Goal: Task Accomplishment & Management: Complete application form

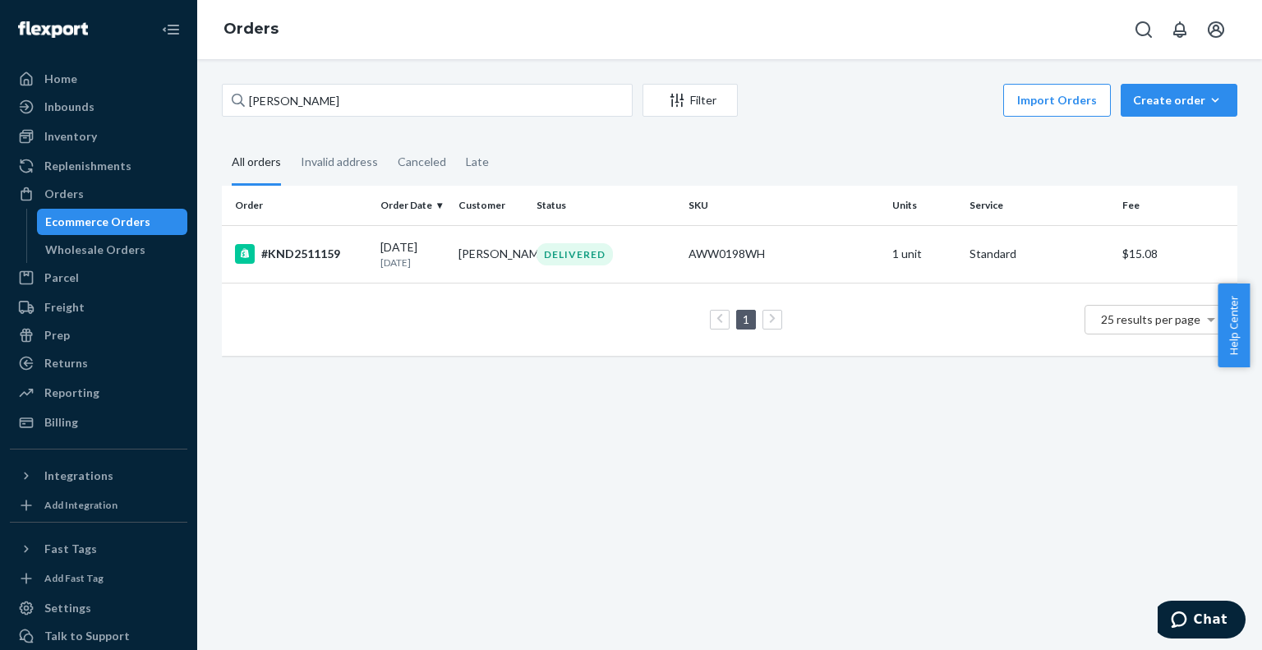
drag, startPoint x: 322, startPoint y: 104, endPoint x: 233, endPoint y: 104, distance: 88.7
click at [230, 104] on input "[PERSON_NAME]" at bounding box center [427, 100] width 411 height 33
type input "[PERSON_NAME]"
click at [324, 265] on td "#KND2510421" at bounding box center [298, 254] width 152 height 58
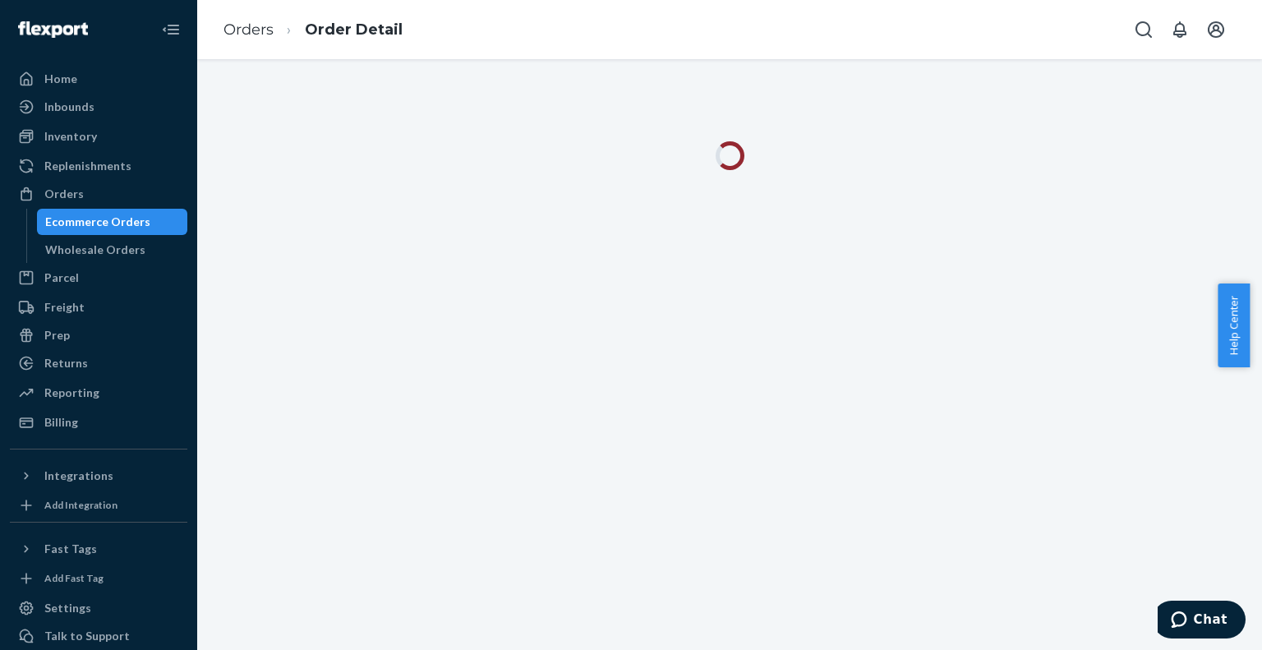
click at [99, 231] on div "Ecommerce Orders" at bounding box center [113, 221] width 148 height 23
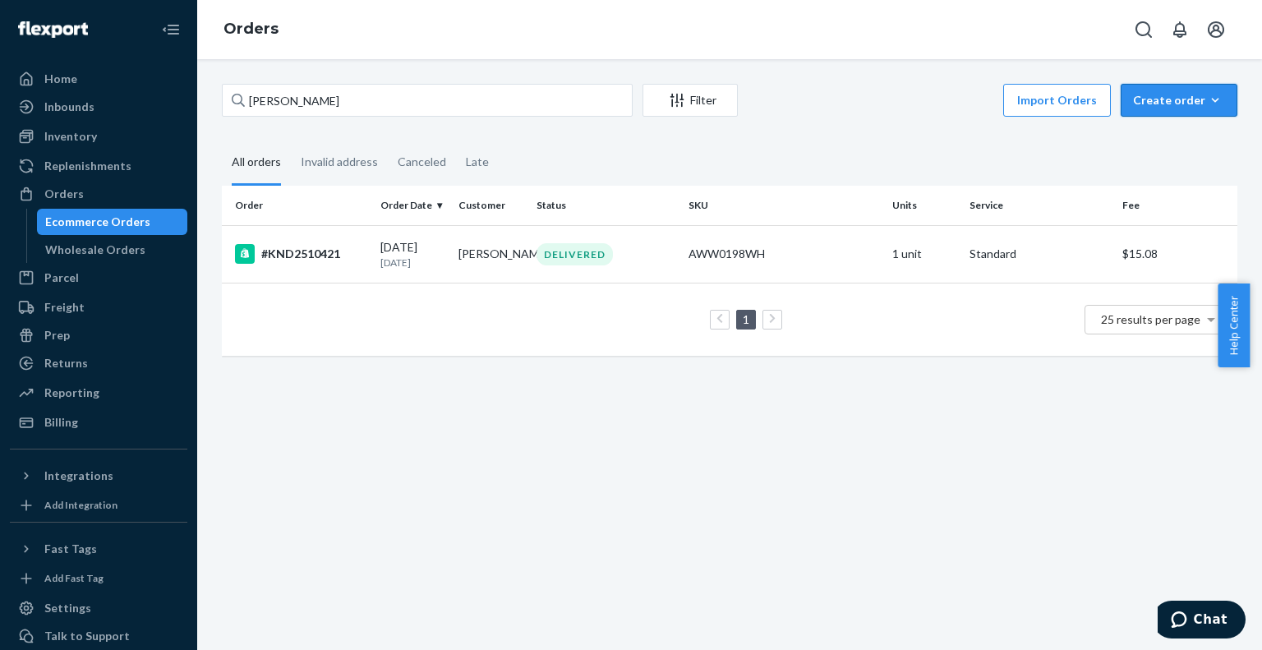
click at [1162, 101] on div "Create order" at bounding box center [1179, 100] width 92 height 16
click at [1160, 142] on span "Ecommerce order" at bounding box center [1189, 140] width 102 height 12
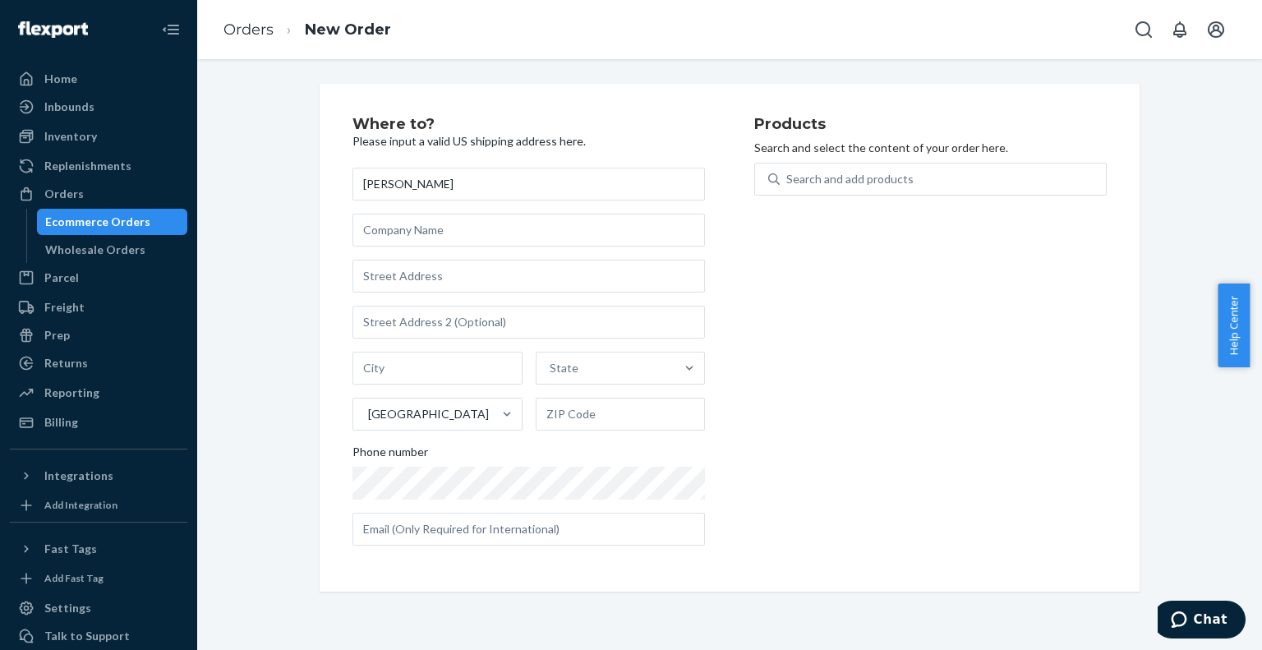
type input "[PERSON_NAME]"
click at [478, 295] on div "[PERSON_NAME] State [GEOGRAPHIC_DATA] Phone number" at bounding box center [528, 357] width 352 height 378
click at [482, 286] on input "text" at bounding box center [528, 276] width 352 height 33
paste input "[STREET_ADDRESS]"
type input "[STREET_ADDRESS]"
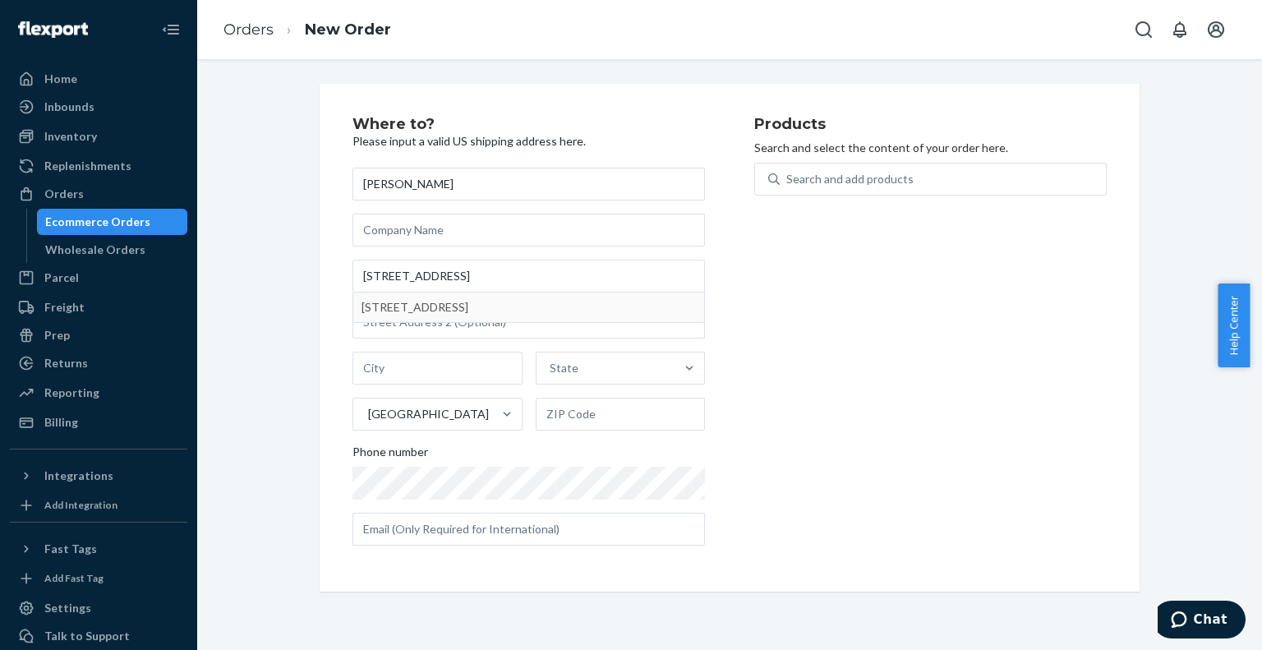
type input "[GEOGRAPHIC_DATA]"
type input "98136"
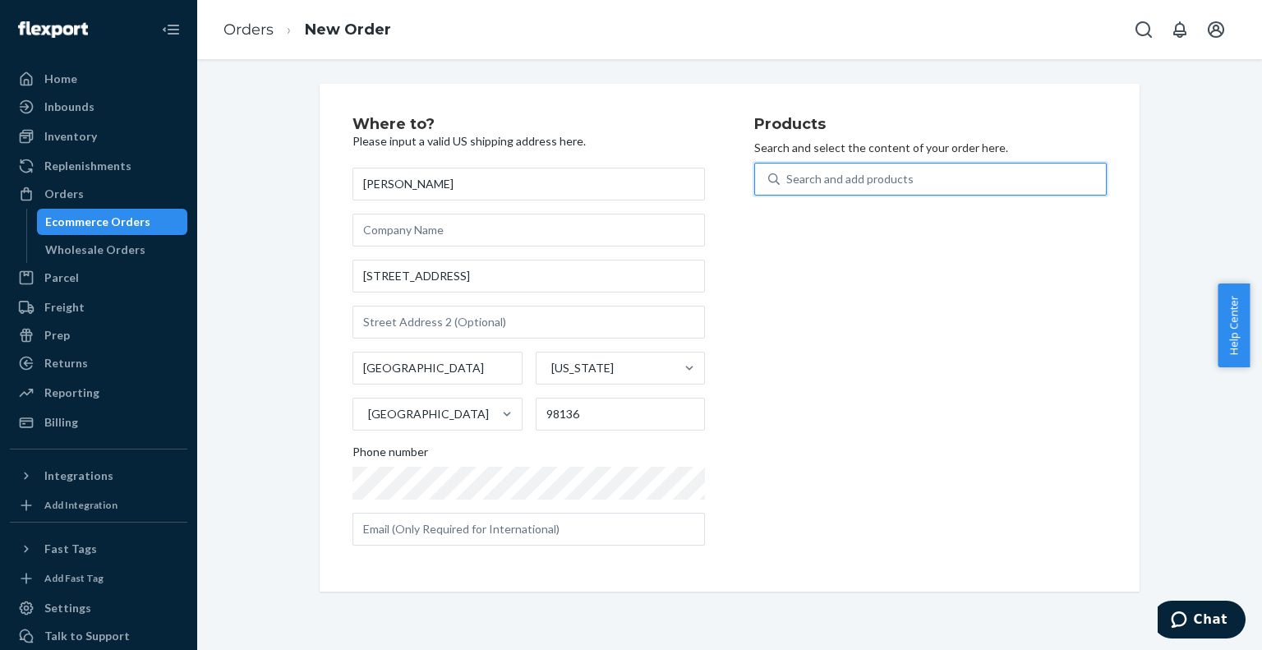
click at [815, 177] on div "Search and add products" at bounding box center [849, 179] width 127 height 16
click at [788, 177] on input "0 results available. Use Up and Down to choose options, press Enter to select t…" at bounding box center [787, 179] width 2 height 16
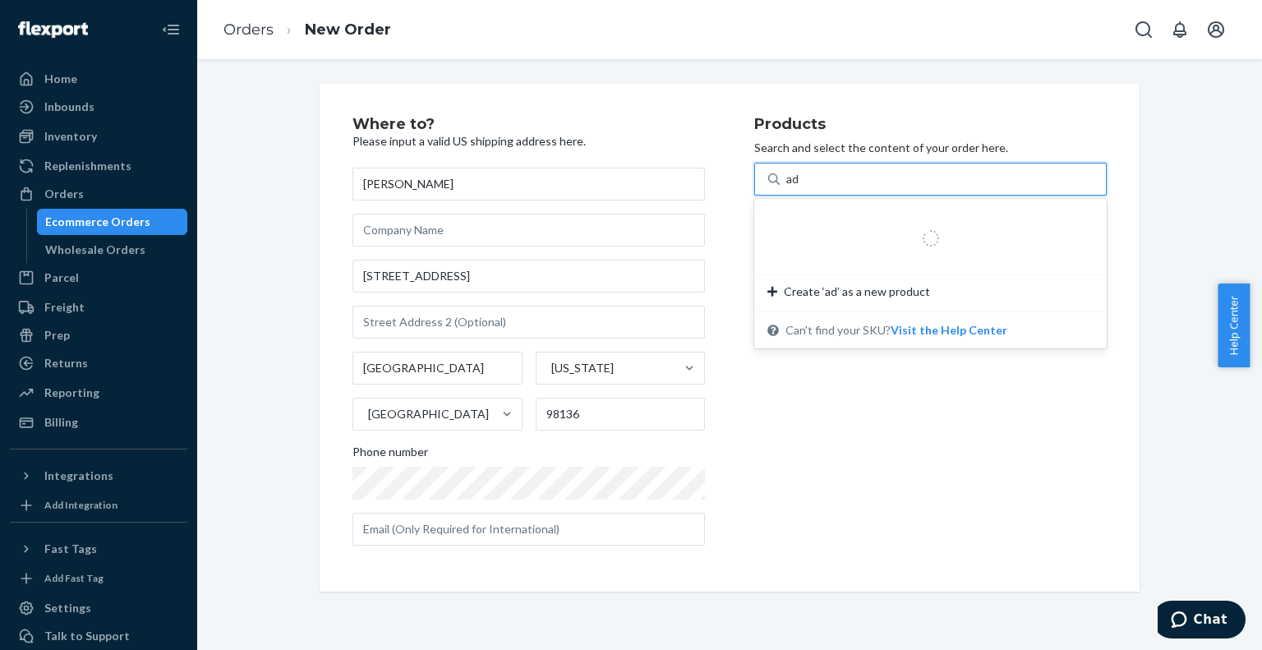
type input "ada"
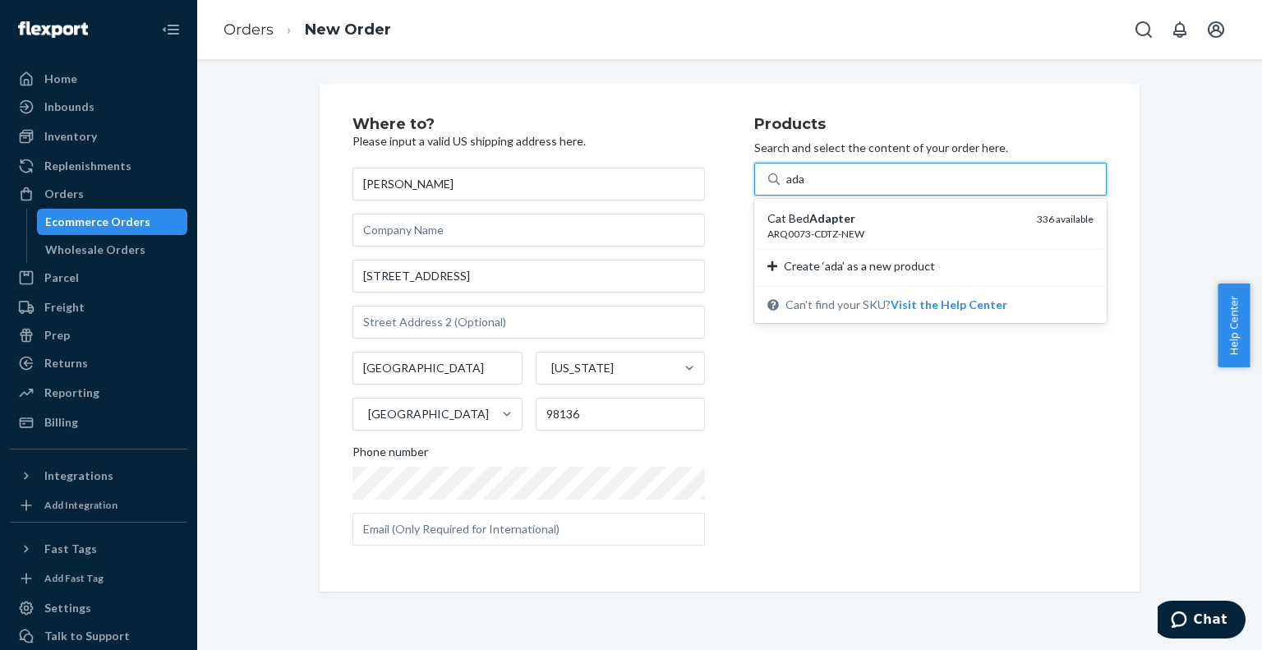
click at [822, 229] on div "ARQ0073-CDTZ-NEW" at bounding box center [895, 234] width 256 height 14
click at [806, 187] on input "ada" at bounding box center [796, 179] width 20 height 16
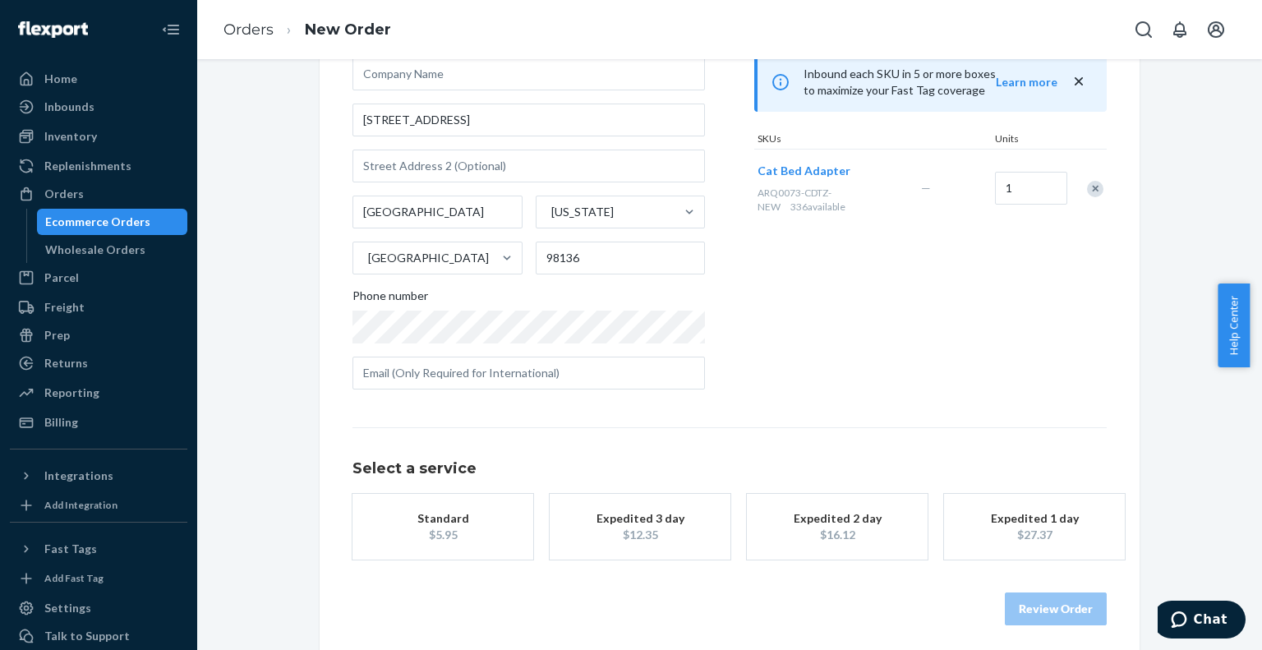
scroll to position [163, 0]
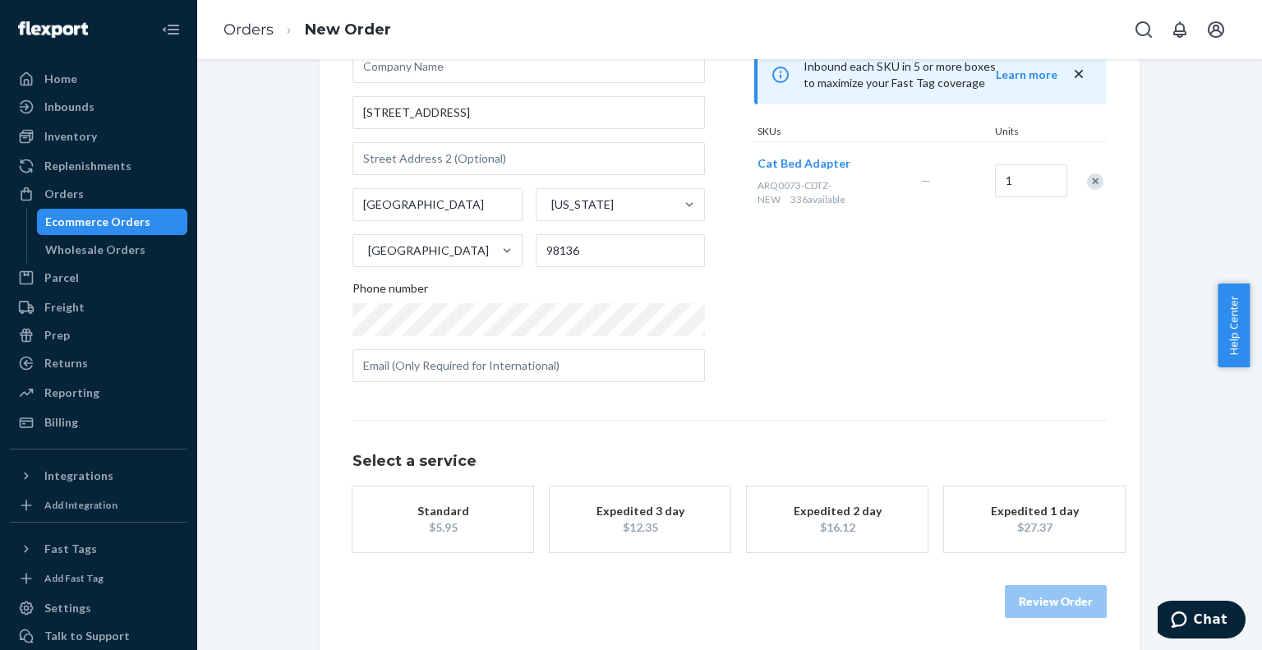
click at [453, 525] on div "$5.95" at bounding box center [442, 527] width 131 height 16
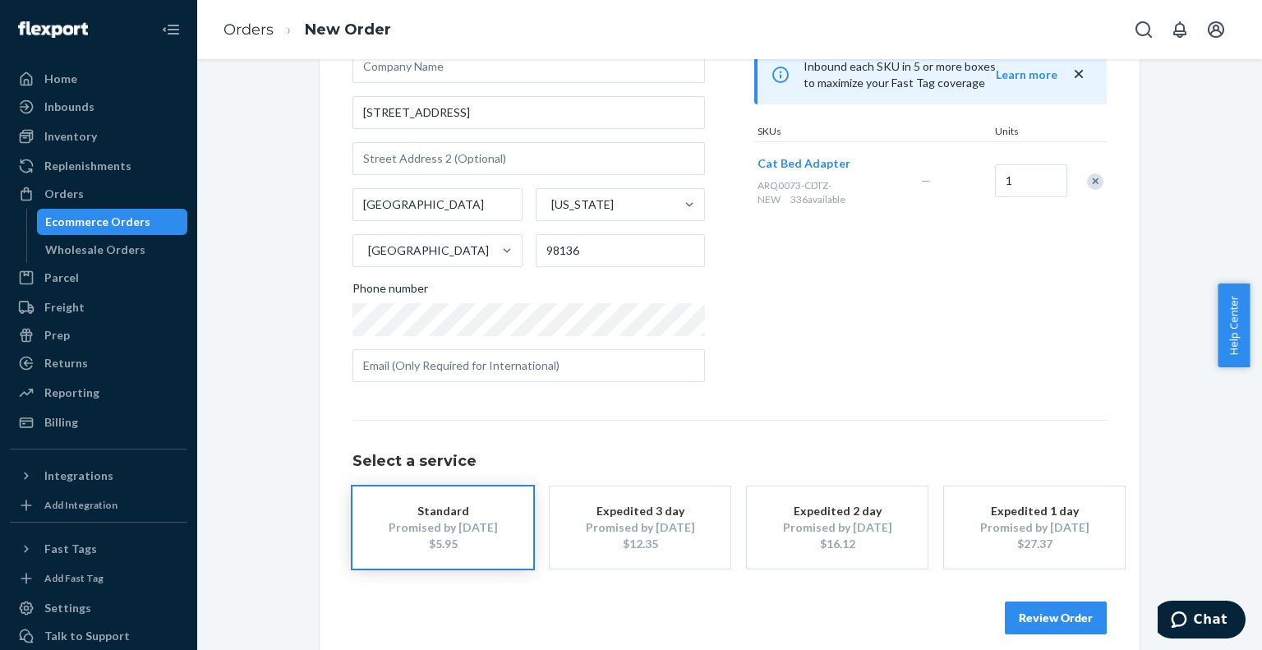
click at [1037, 624] on button "Review Order" at bounding box center [1056, 617] width 102 height 33
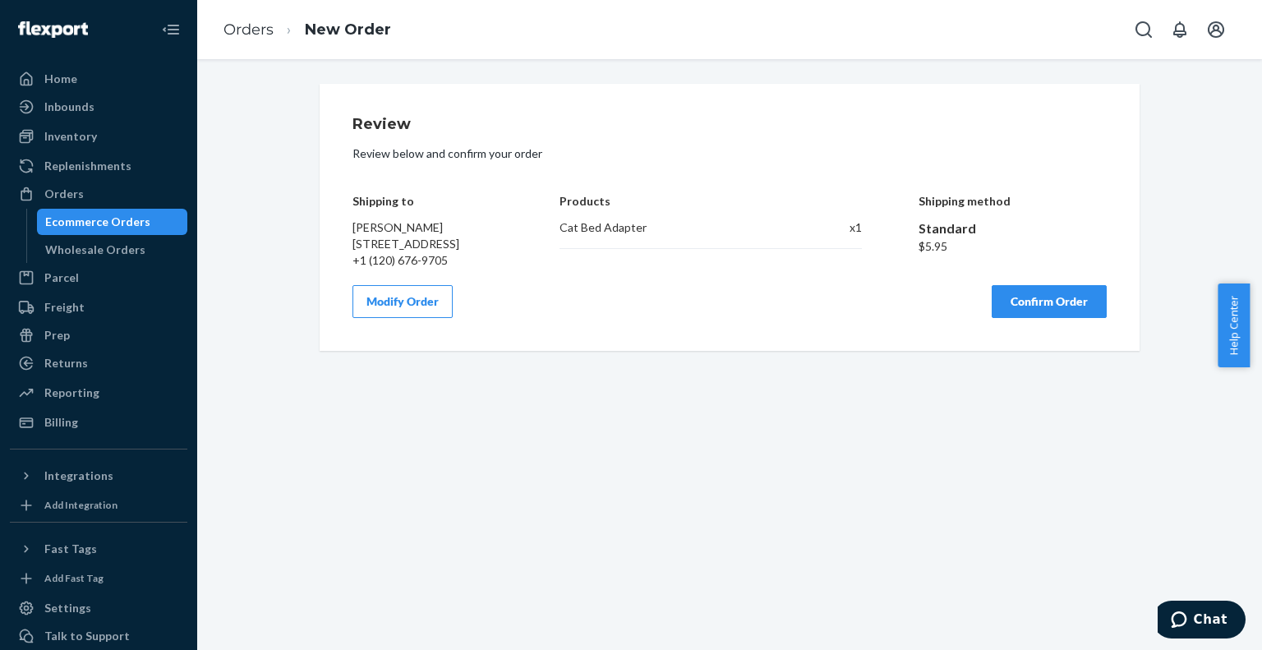
scroll to position [0, 0]
click at [1032, 318] on button "Confirm Order" at bounding box center [1049, 301] width 115 height 33
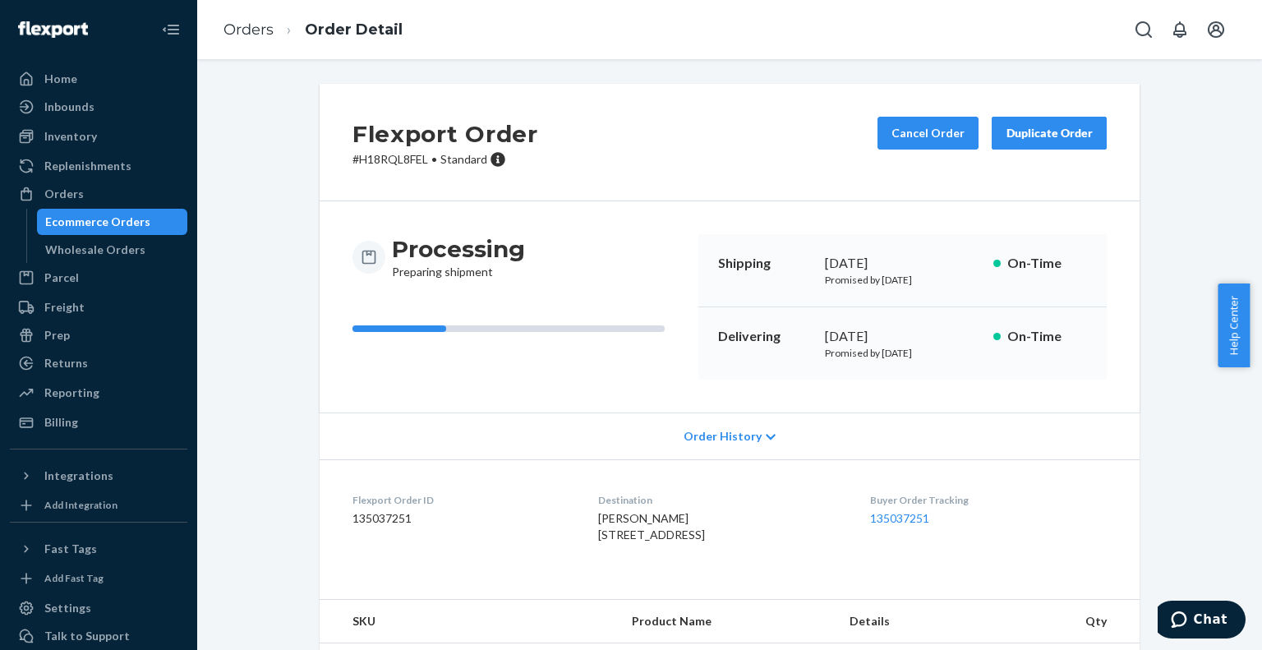
click at [375, 522] on dd "135037251" at bounding box center [461, 518] width 219 height 16
click at [371, 522] on dd "135037251" at bounding box center [461, 518] width 219 height 16
copy dd "135037251"
click at [899, 519] on link "135037251" at bounding box center [899, 518] width 59 height 14
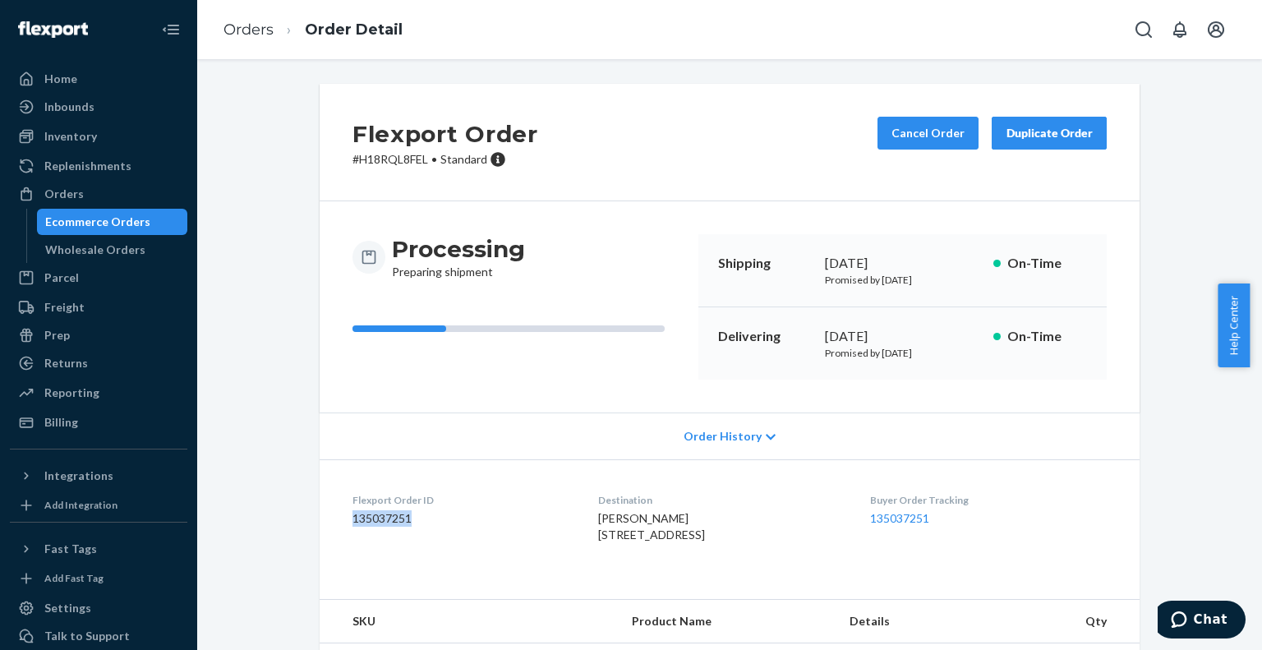
click at [91, 213] on div "Ecommerce Orders" at bounding box center [113, 221] width 148 height 23
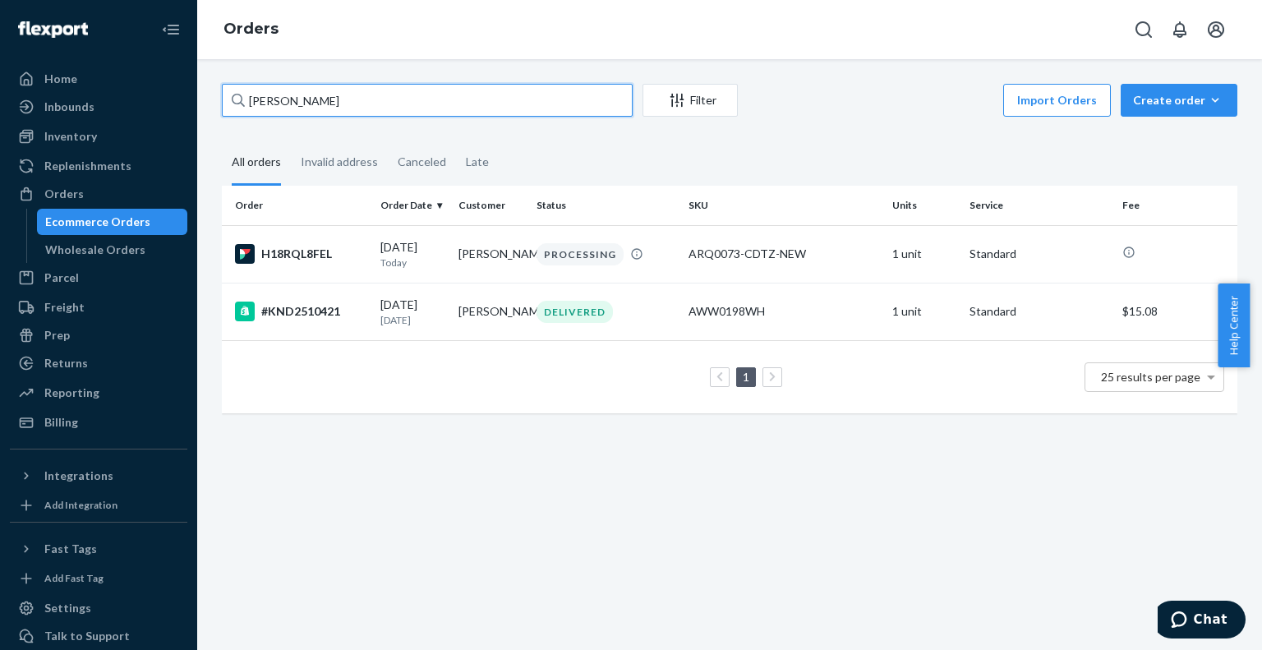
drag, startPoint x: 448, startPoint y: 104, endPoint x: 245, endPoint y: 94, distance: 203.1
click at [243, 97] on div "[PERSON_NAME]" at bounding box center [427, 100] width 411 height 33
paste input "KND24312717"
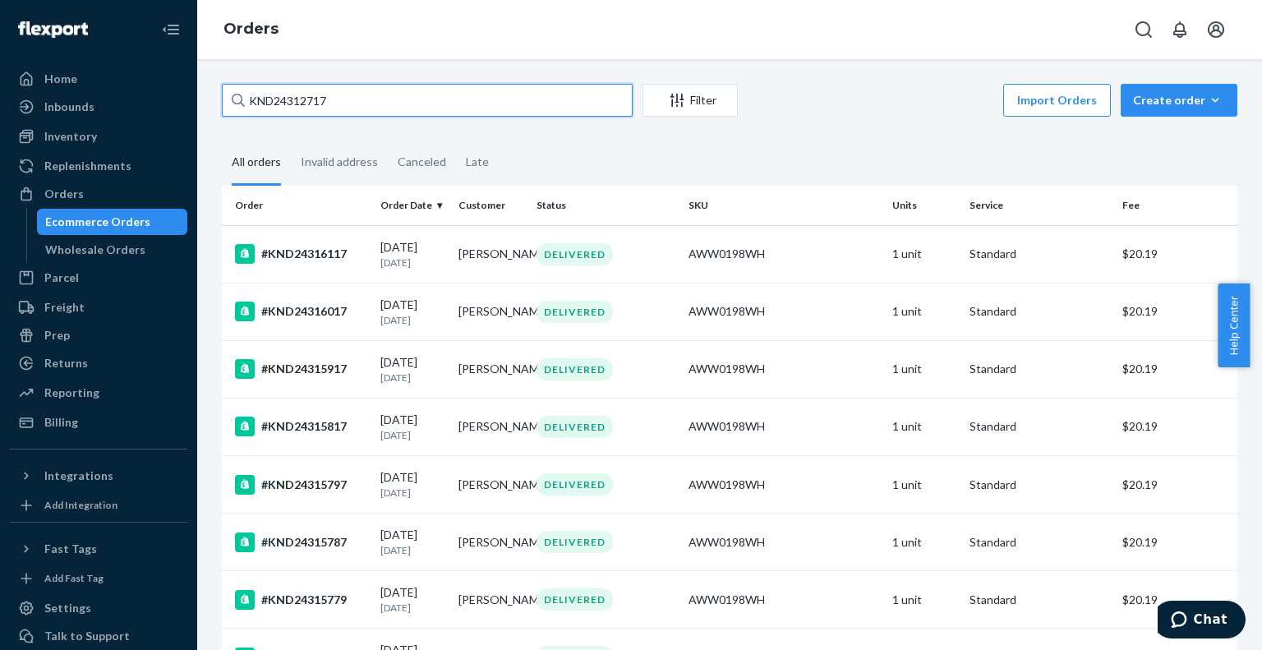
drag, startPoint x: 353, startPoint y: 86, endPoint x: 225, endPoint y: 95, distance: 128.5
paste input "[PERSON_NAME]"
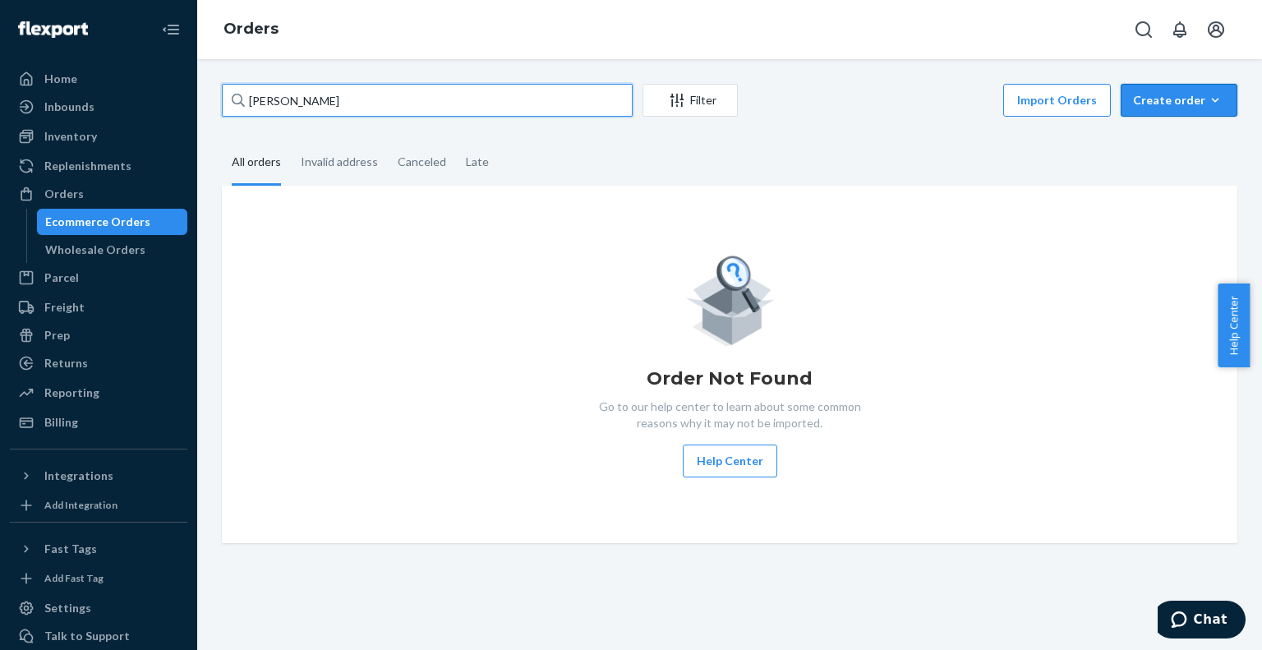
type input "[PERSON_NAME]"
click at [1177, 99] on div "Create order" at bounding box center [1179, 100] width 92 height 16
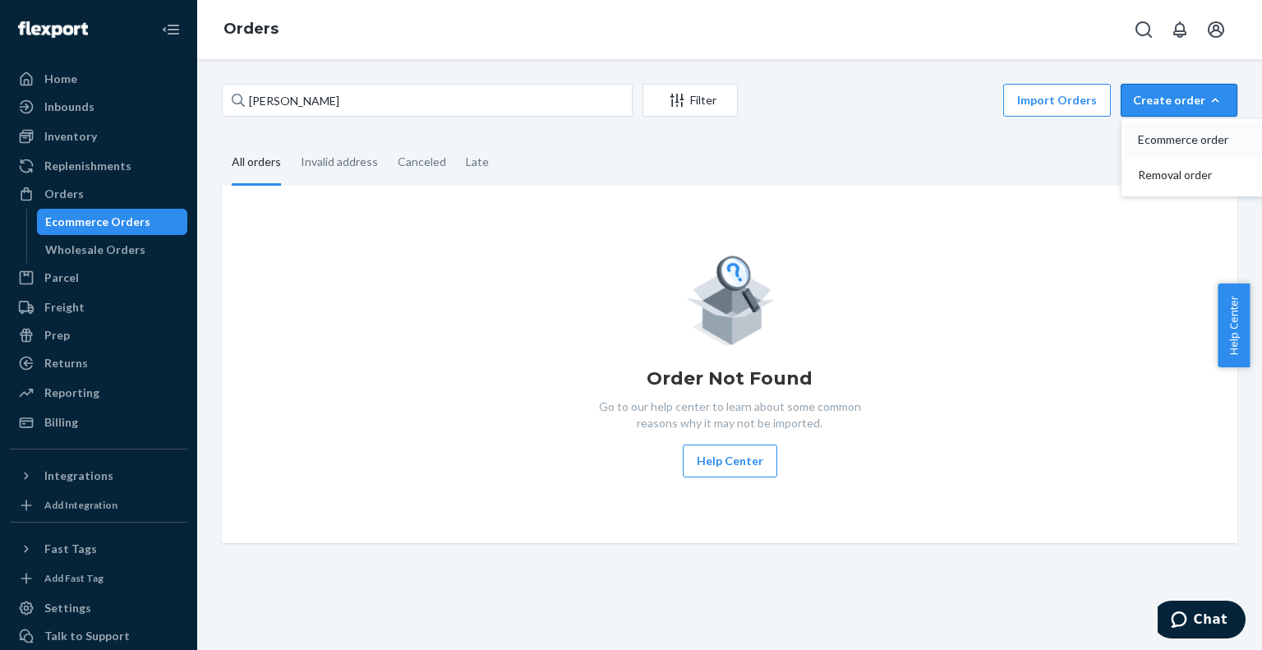
click at [1186, 142] on span "Ecommerce order" at bounding box center [1189, 140] width 102 height 12
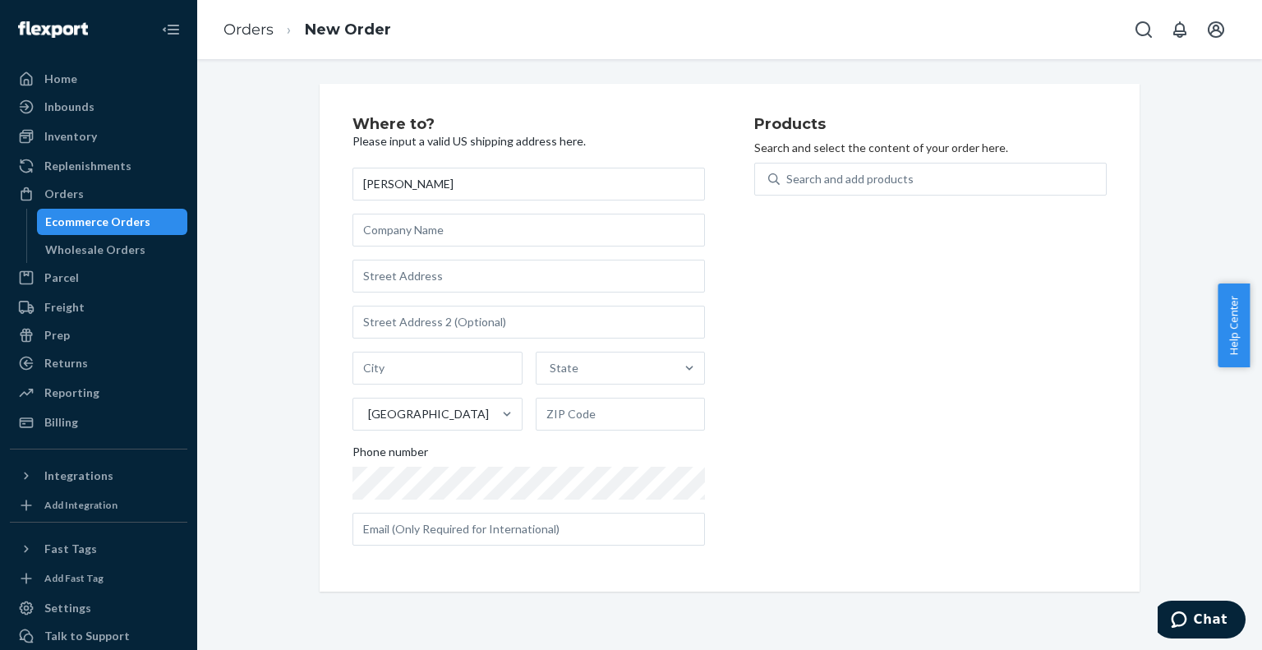
type input "[PERSON_NAME]"
click at [484, 277] on input "text" at bounding box center [528, 276] width 352 height 33
click at [488, 243] on input "text" at bounding box center [528, 230] width 352 height 33
paste input "[PERSON_NAME] Studio LLC"
type input "[PERSON_NAME] Studio LLC"
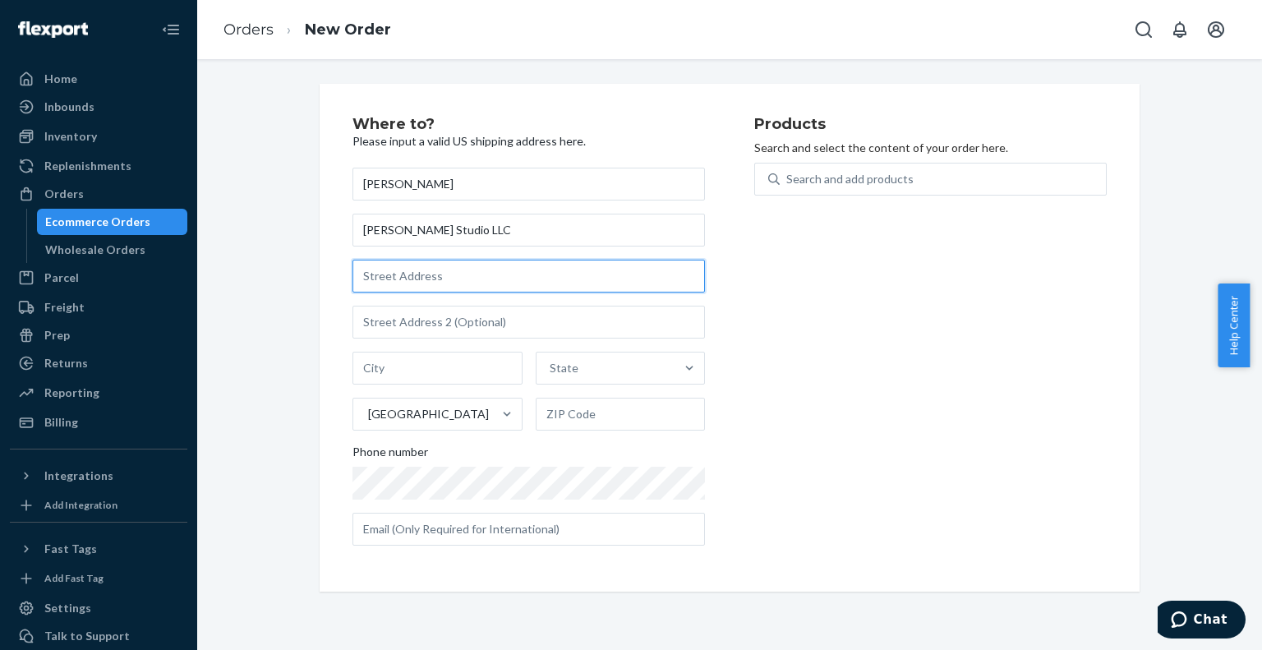
click at [509, 279] on input "text" at bounding box center [528, 276] width 352 height 33
paste input "[STREET_ADDRESS]"
type input "[STREET_ADDRESS]"
type input "Elgin"
type input "78621"
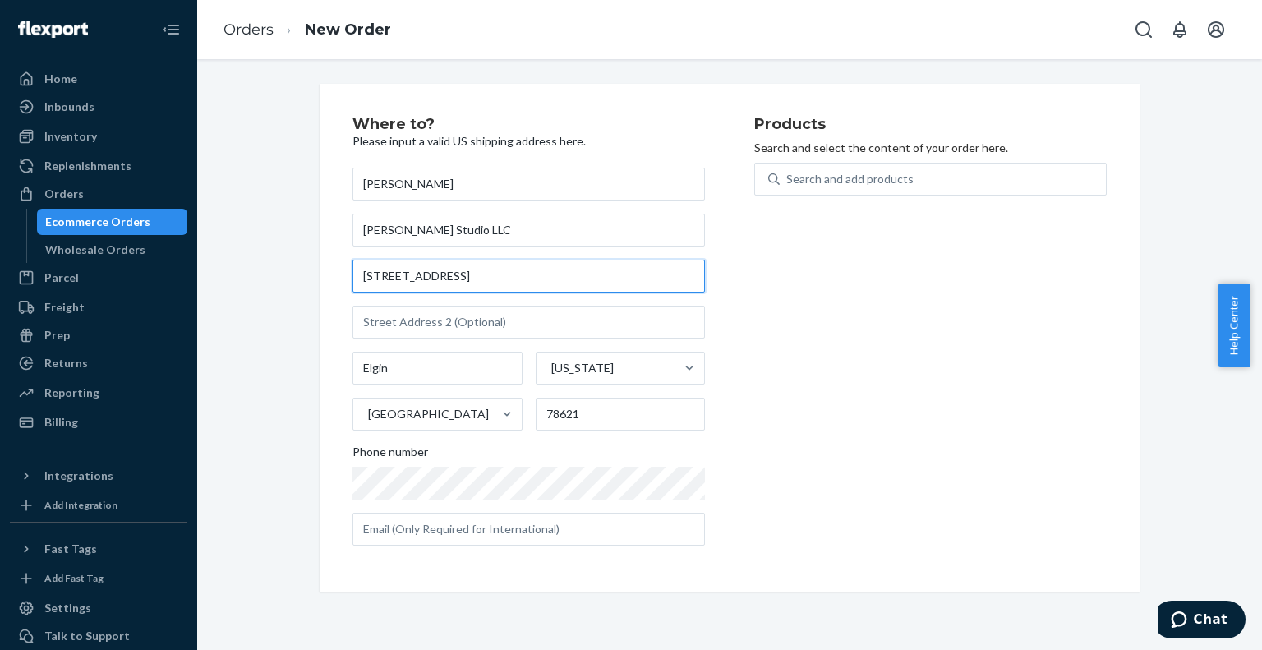
click at [481, 279] on input "[STREET_ADDRESS]" at bounding box center [528, 276] width 352 height 33
drag, startPoint x: 481, startPoint y: 279, endPoint x: 307, endPoint y: 278, distance: 174.2
click at [307, 278] on div "Where to? Please input a valid US shipping address here. [PERSON_NAME] Studio L…" at bounding box center [729, 338] width 845 height 508
paste input "[GEOGRAPHIC_DATA]"
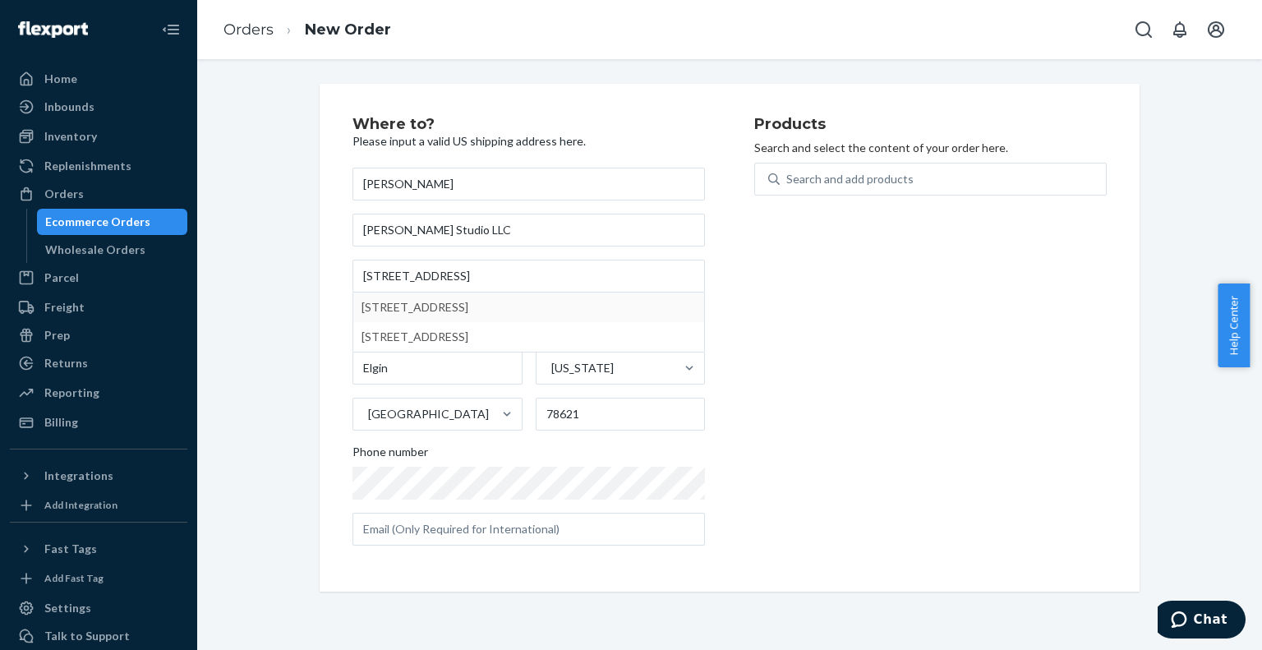
type input "[STREET_ADDRESS]"
click at [859, 184] on div "Search and add products" at bounding box center [849, 179] width 127 height 16
click at [788, 184] on input "Search and add products" at bounding box center [787, 179] width 2 height 16
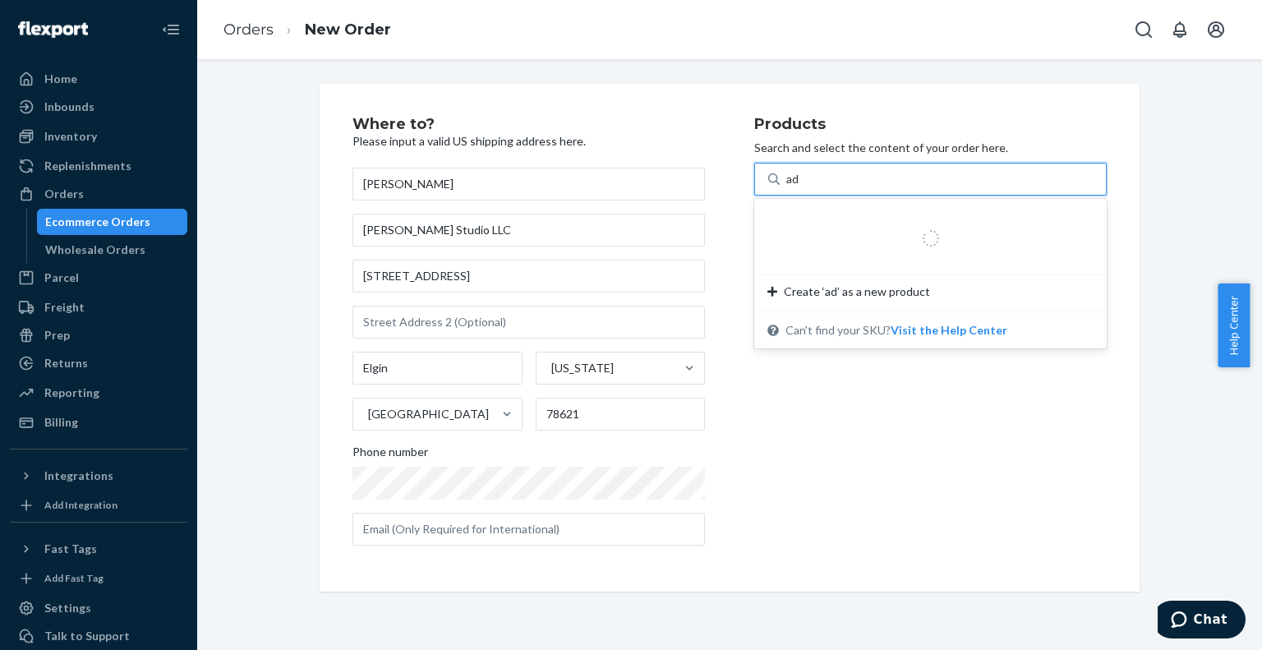
type input "ada"
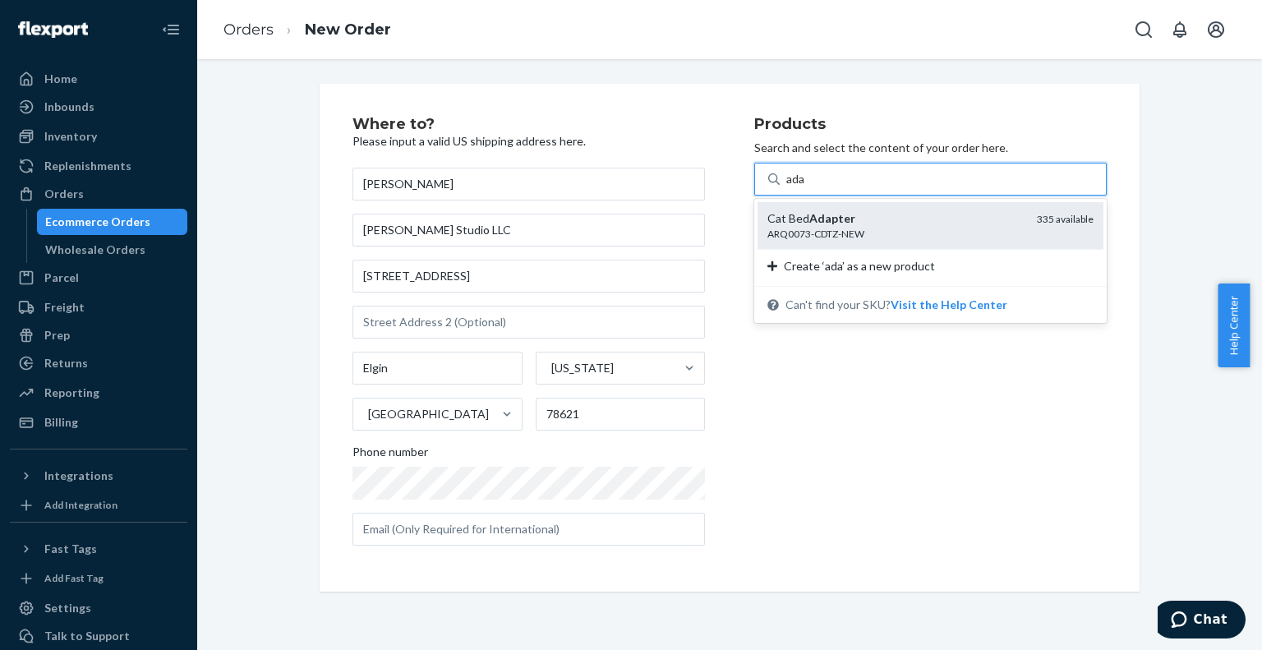
click at [820, 229] on div "ARQ0073-CDTZ-NEW" at bounding box center [895, 234] width 256 height 14
click at [806, 187] on input "ada" at bounding box center [796, 179] width 20 height 16
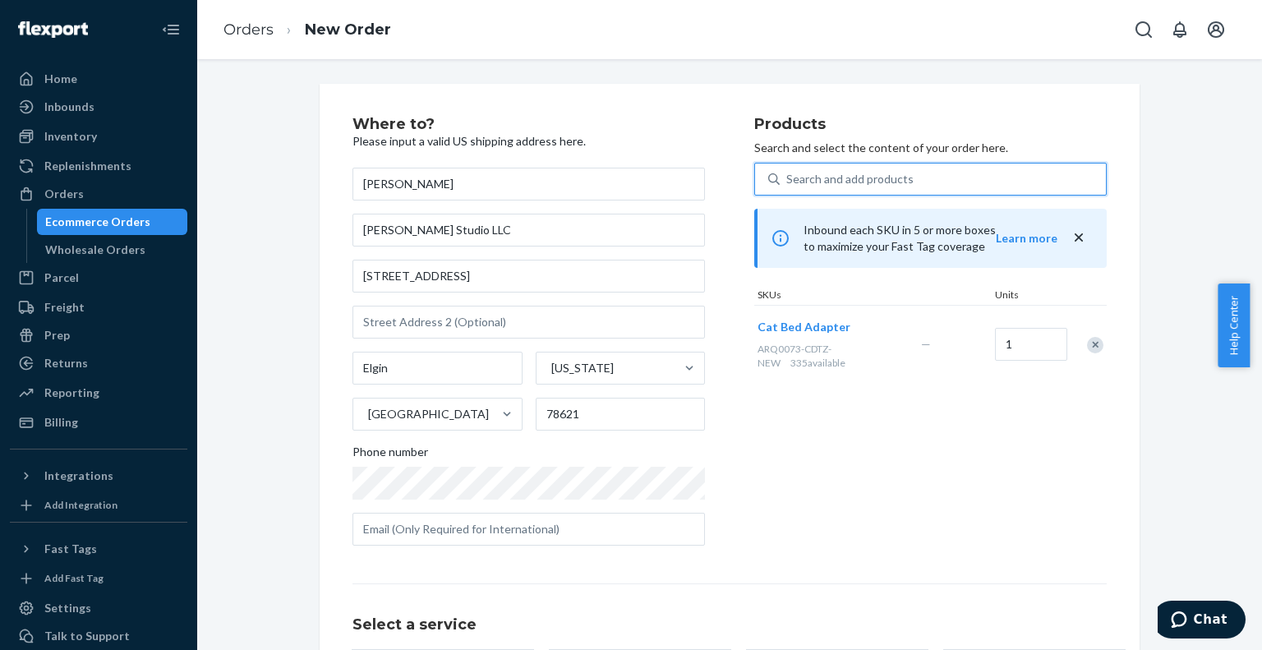
click at [890, 182] on div "Search and add products" at bounding box center [849, 179] width 127 height 16
click at [788, 182] on input "0 results available. Select is focused ,type to refine list, press Down to open…" at bounding box center [787, 179] width 2 height 16
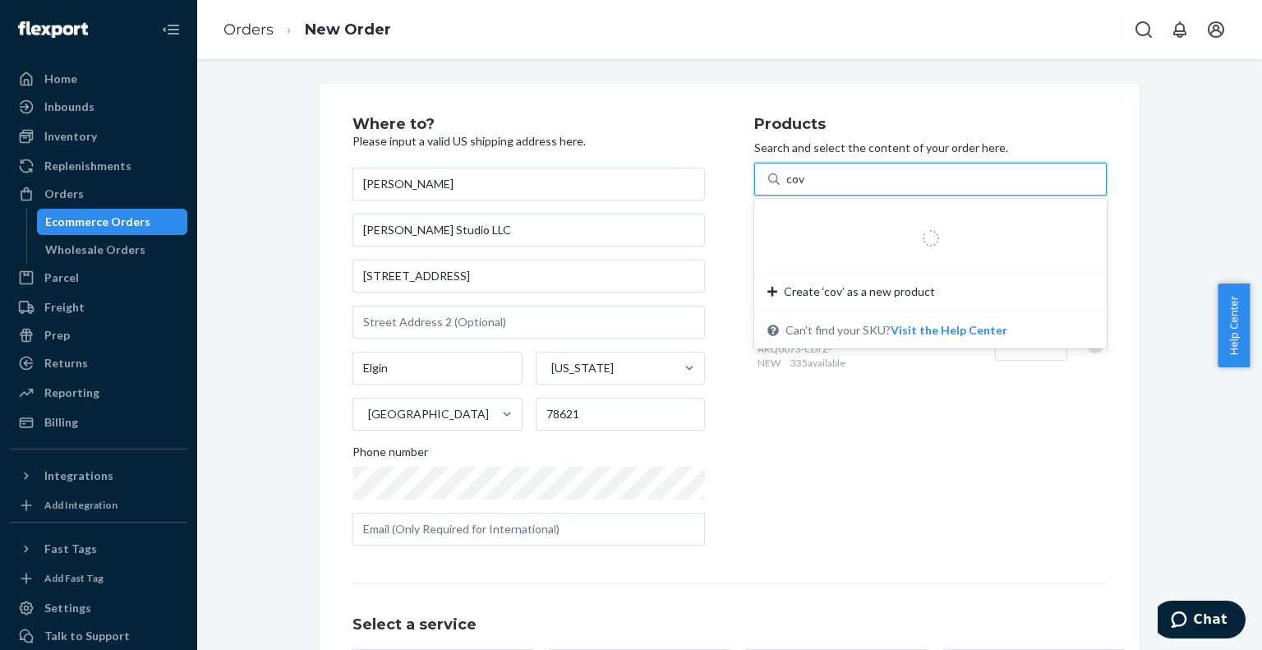
type input "cove"
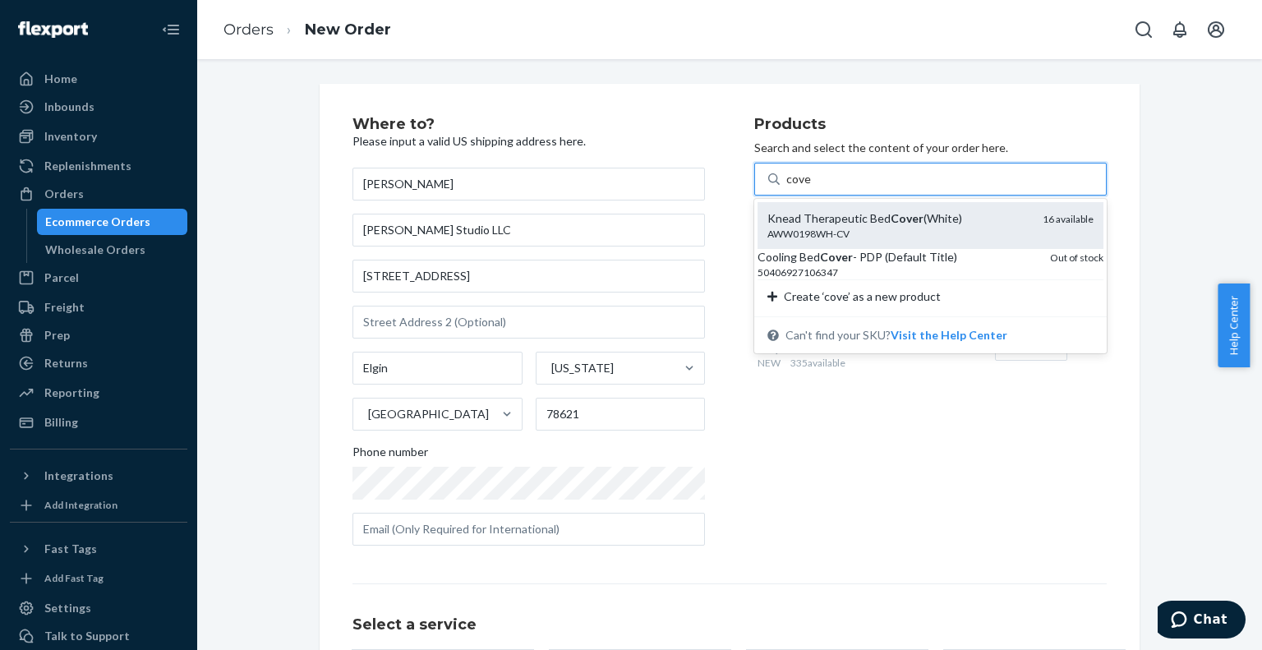
click at [908, 233] on div "AWW0198WH-CV" at bounding box center [898, 234] width 262 height 14
click at [811, 187] on input "cove" at bounding box center [798, 179] width 25 height 16
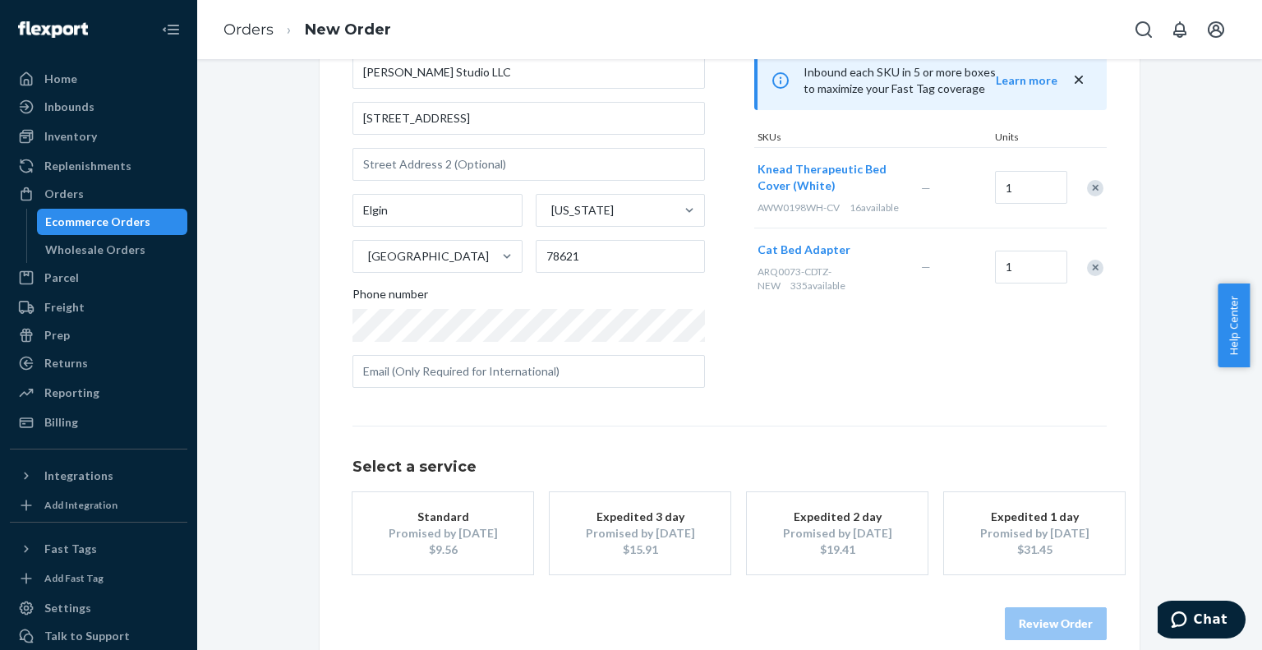
scroll to position [180, 0]
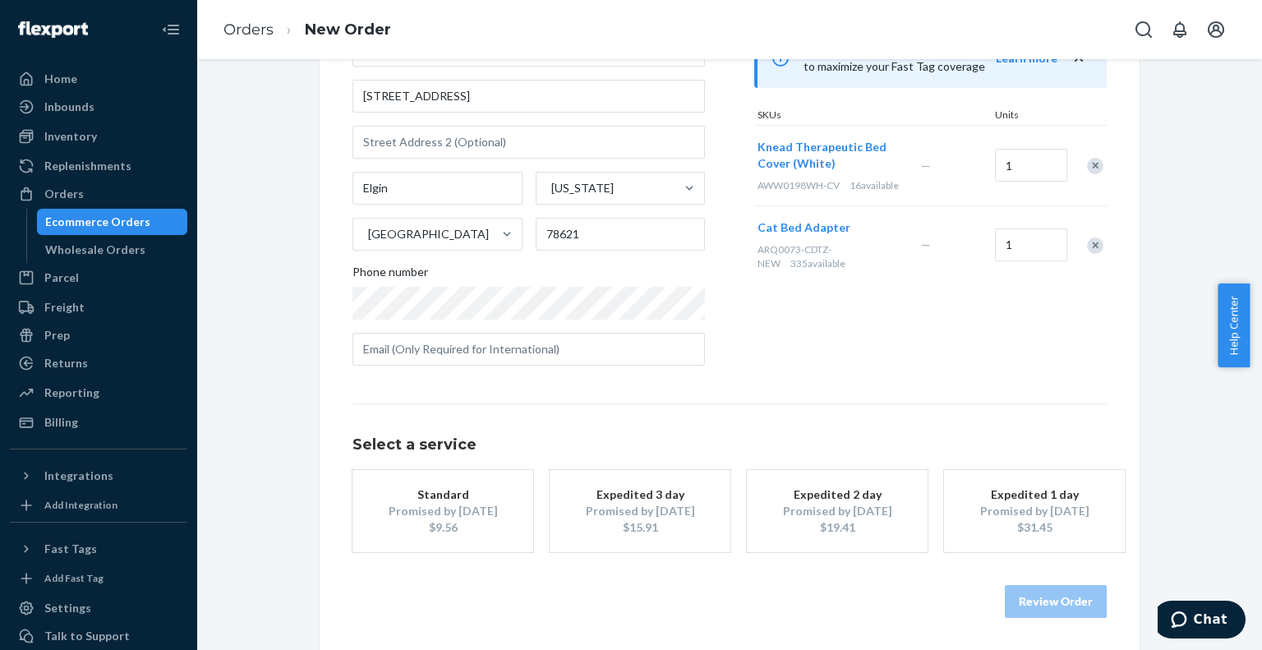
click at [455, 523] on div "$9.56" at bounding box center [442, 527] width 131 height 16
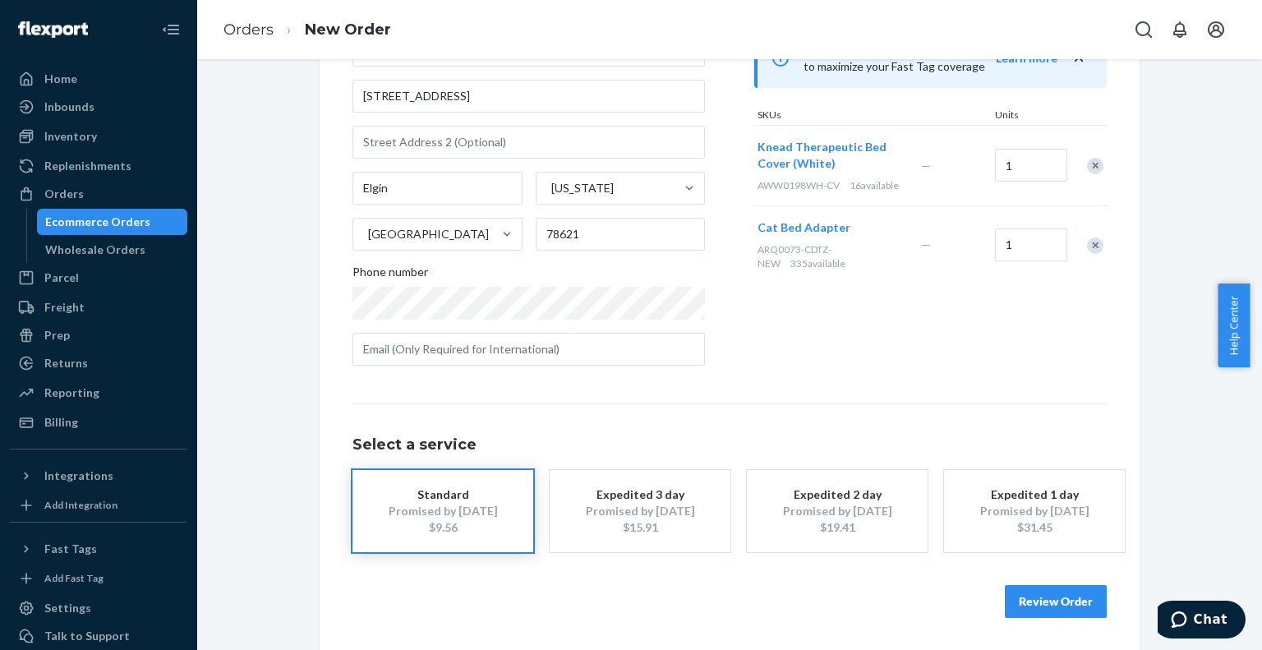
click at [1022, 596] on button "Review Order" at bounding box center [1056, 601] width 102 height 33
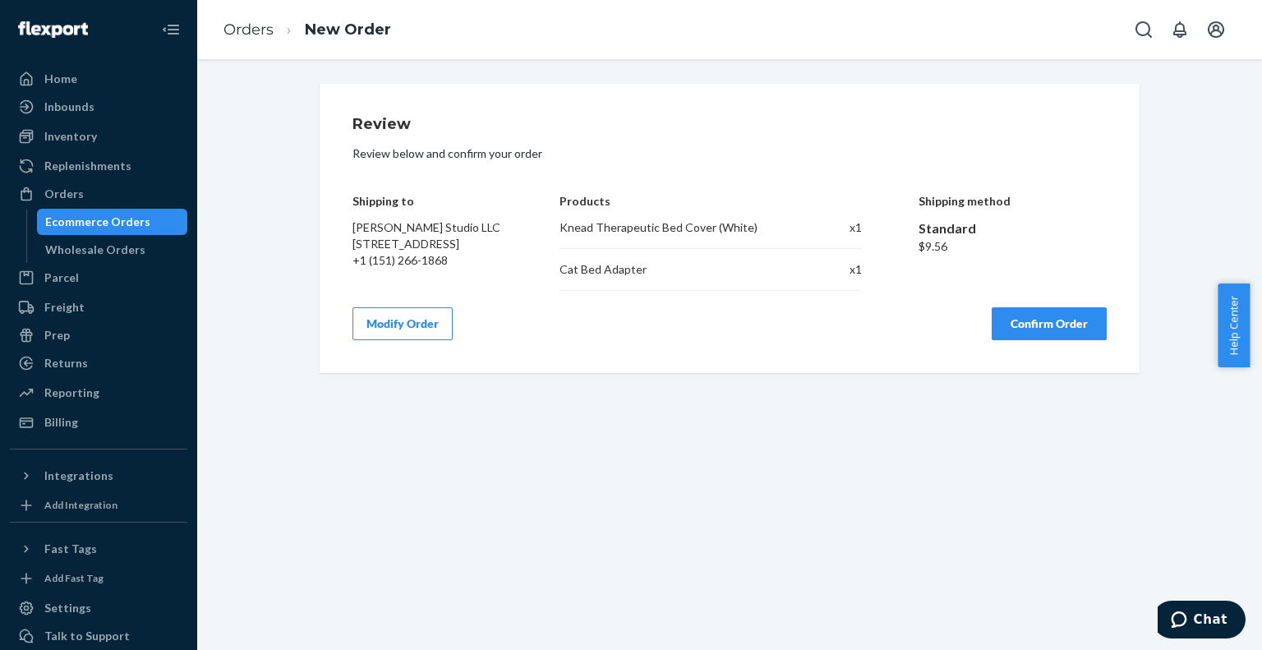
click at [1043, 334] on button "Confirm Order" at bounding box center [1049, 323] width 115 height 33
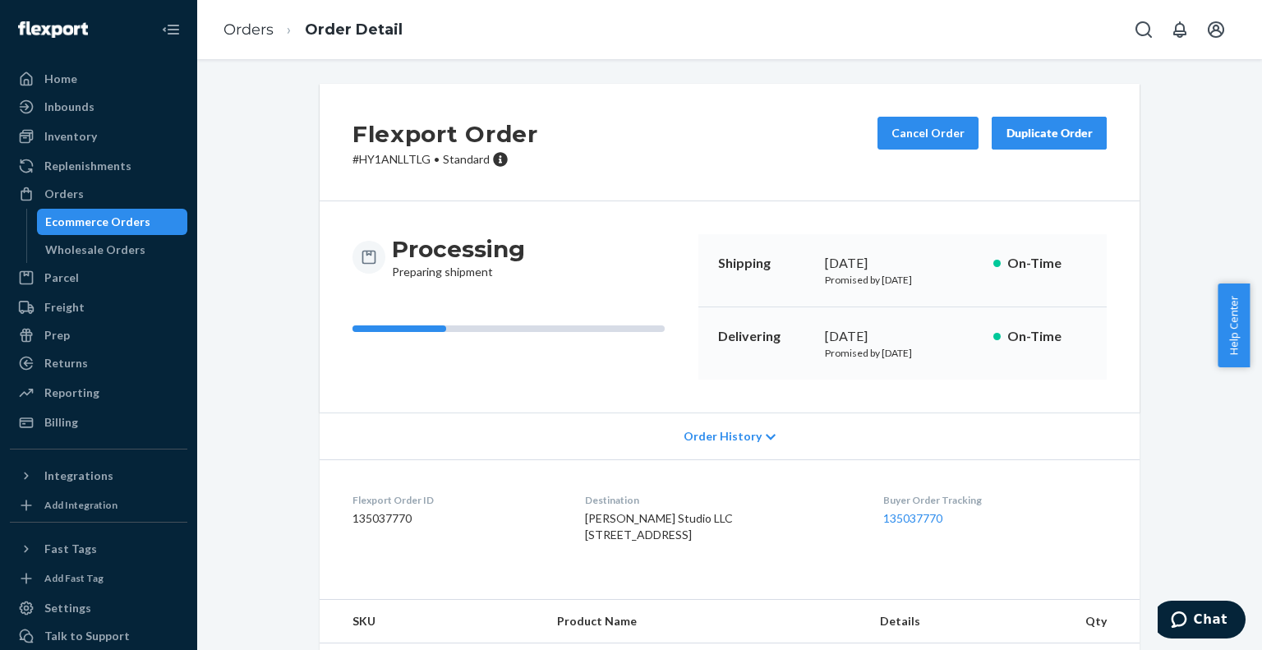
scroll to position [146, 0]
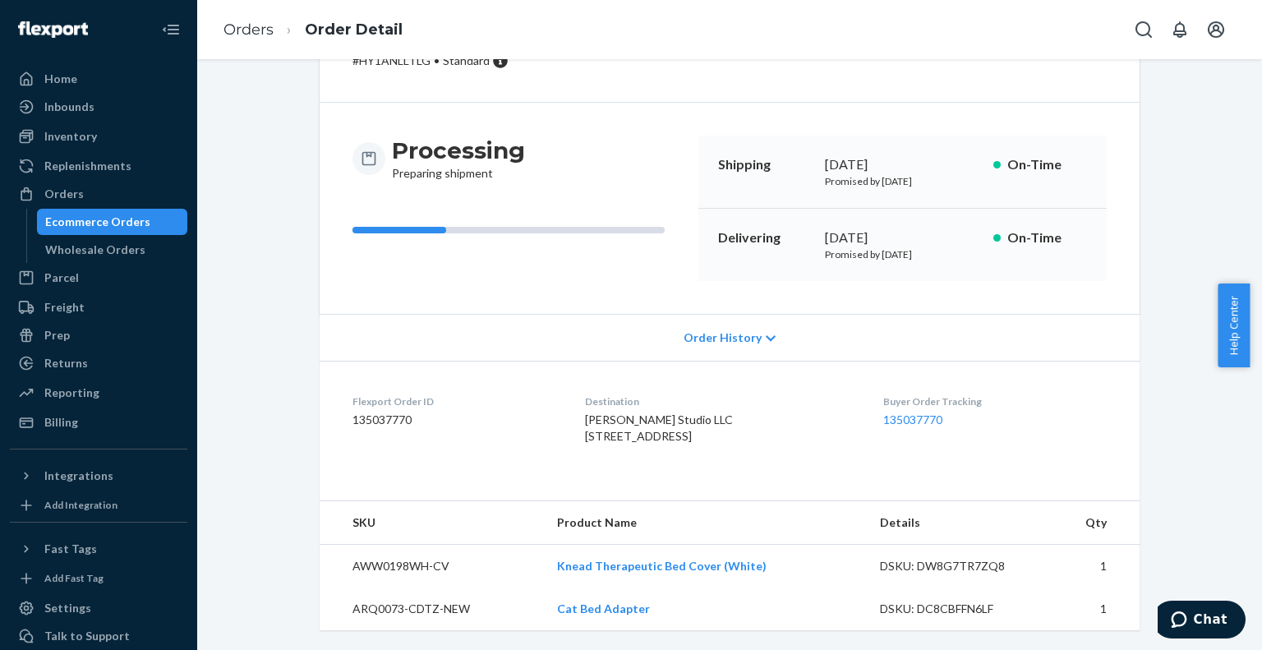
click at [373, 412] on dd "135037770" at bounding box center [455, 420] width 206 height 16
copy dd "135037770"
click at [904, 412] on link "135037770" at bounding box center [912, 419] width 59 height 14
drag, startPoint x: 125, startPoint y: 216, endPoint x: 205, endPoint y: 193, distance: 83.7
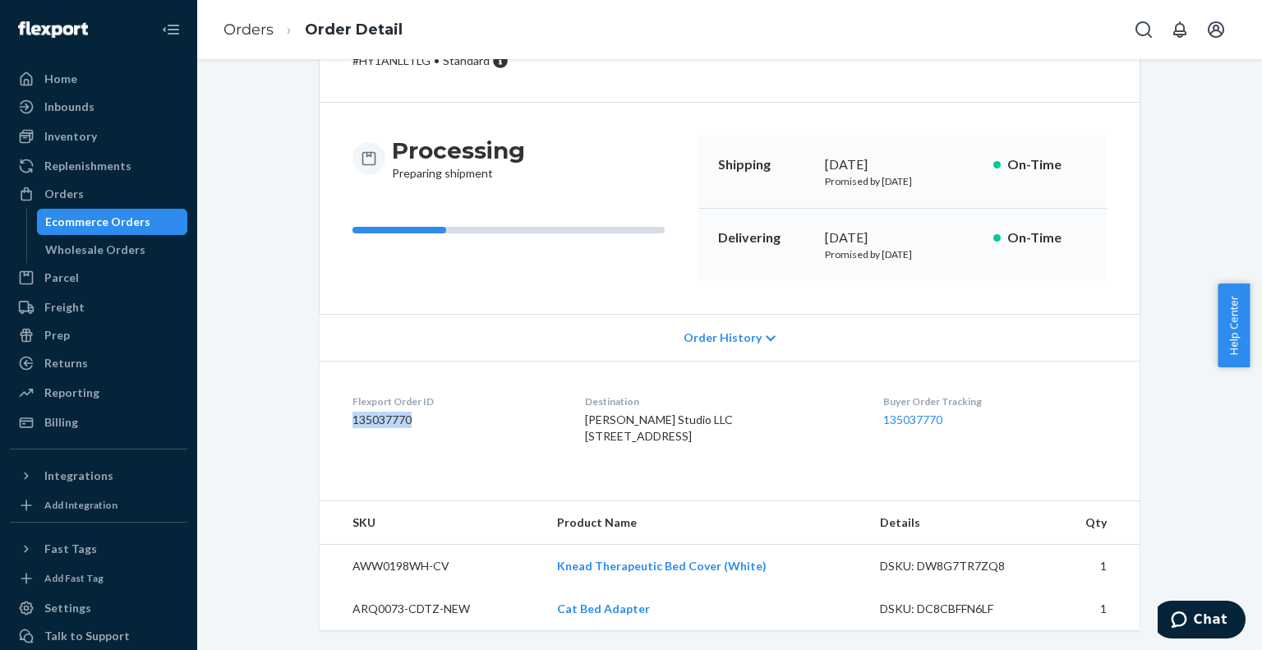
click at [125, 215] on div "Ecommerce Orders" at bounding box center [97, 222] width 105 height 16
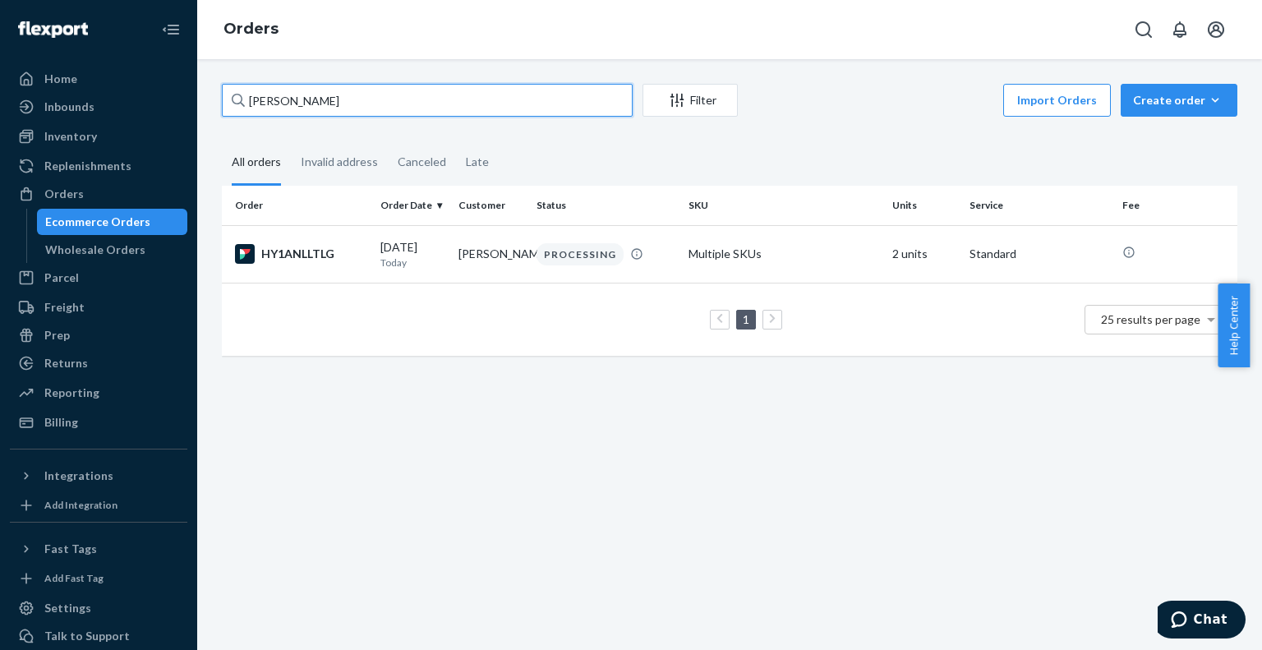
drag, startPoint x: 341, startPoint y: 102, endPoint x: 238, endPoint y: 101, distance: 102.7
click at [238, 101] on div "[PERSON_NAME]" at bounding box center [427, 100] width 411 height 33
drag, startPoint x: 351, startPoint y: 105, endPoint x: 227, endPoint y: 101, distance: 124.1
click at [227, 101] on input "[PERSON_NAME]" at bounding box center [427, 100] width 411 height 33
type input "[PERSON_NAME]"
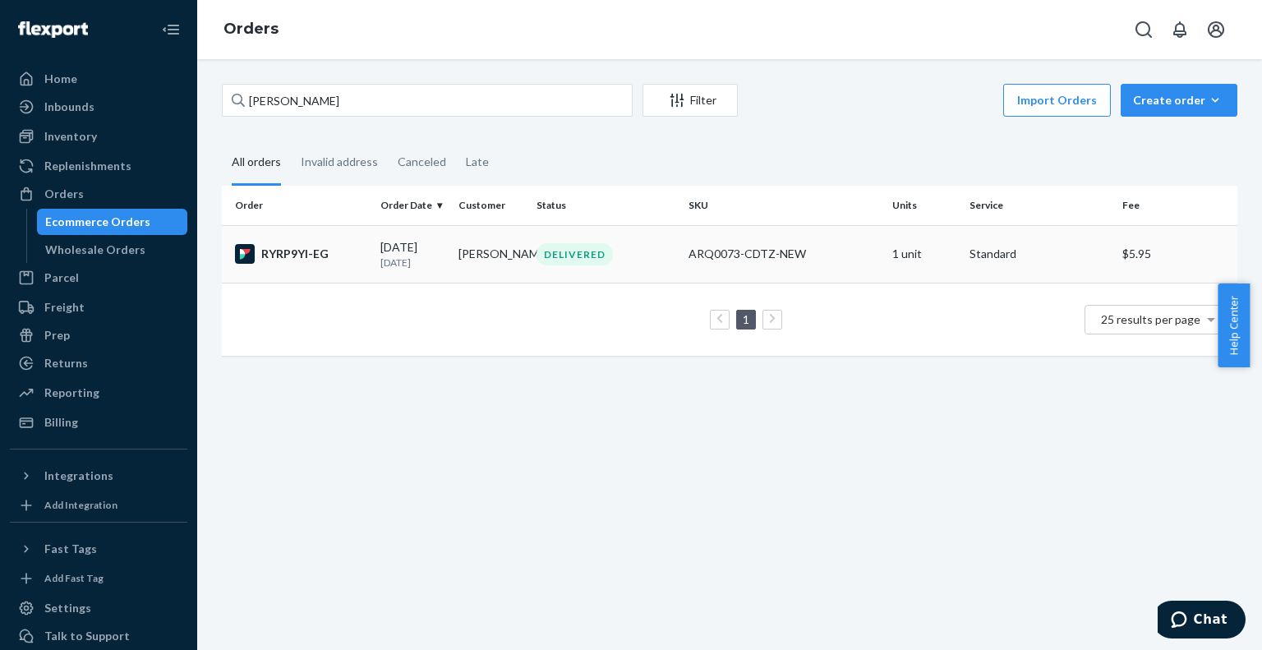
click at [361, 274] on td "RYRP9YI-EG" at bounding box center [298, 254] width 152 height 58
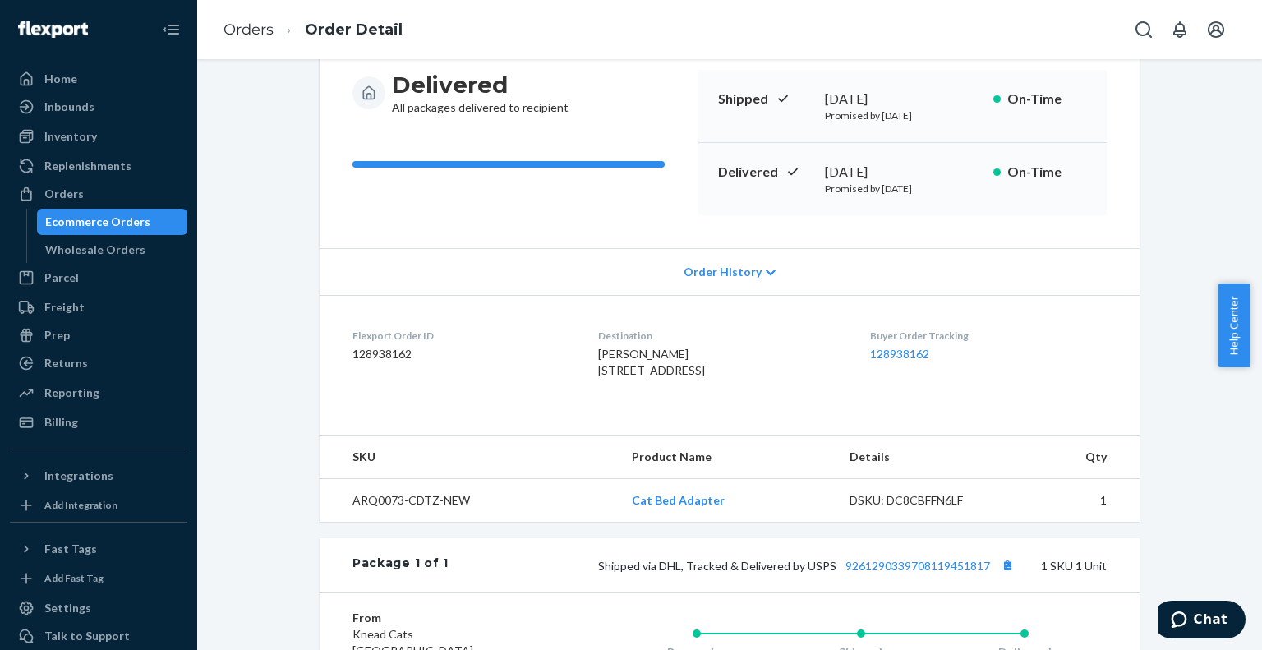
scroll to position [246, 0]
